Goal: Check status: Check status

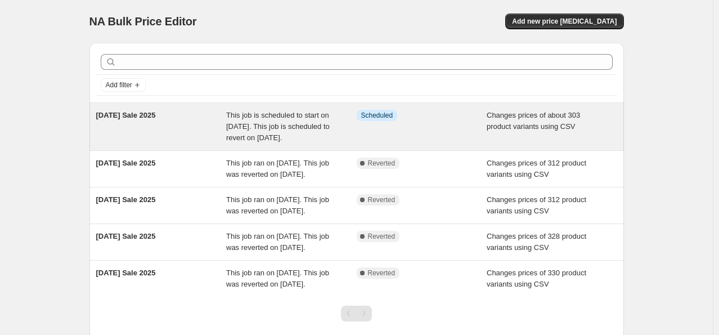
click at [283, 132] on div "This job is scheduled to start on [DATE]. This job is scheduled to revert on [D…" at bounding box center [291, 127] width 130 height 34
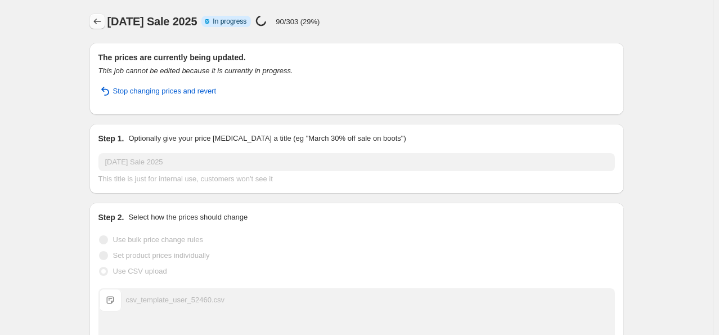
click at [103, 23] on icon "Price change jobs" at bounding box center [97, 21] width 11 height 11
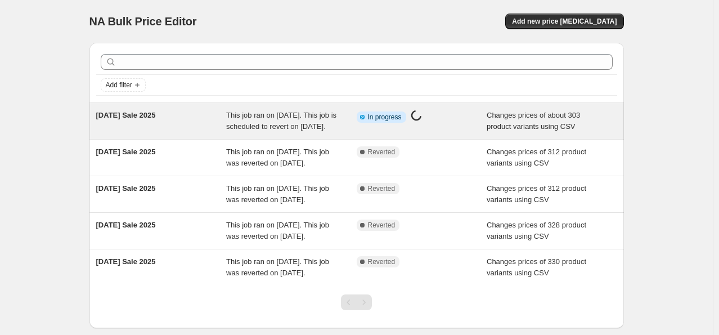
click at [264, 118] on span "This job ran on [DATE]. This job is scheduled to revert on [DATE]." at bounding box center [281, 121] width 110 height 20
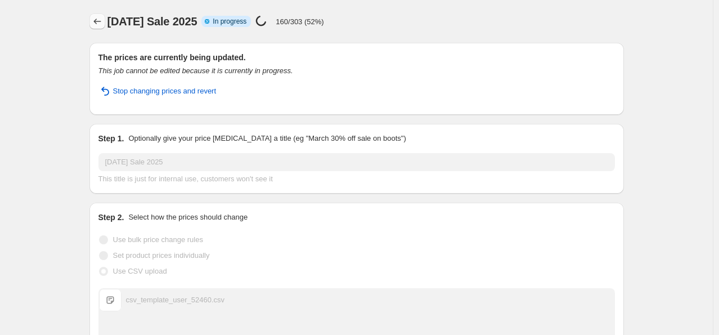
click at [97, 25] on icon "Price change jobs" at bounding box center [97, 21] width 11 height 11
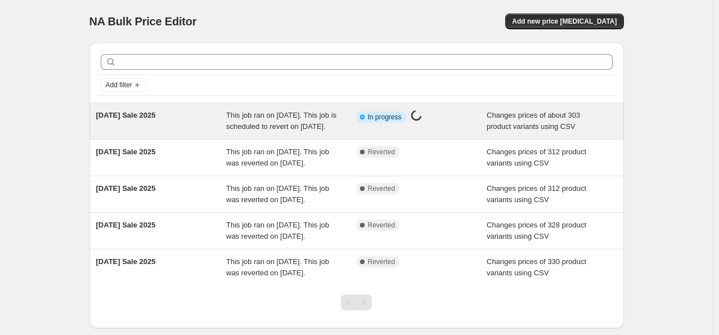
click at [268, 127] on span "This job ran on [DATE]. This job is scheduled to revert on [DATE]." at bounding box center [281, 121] width 110 height 20
